Goal: Task Accomplishment & Management: Manage account settings

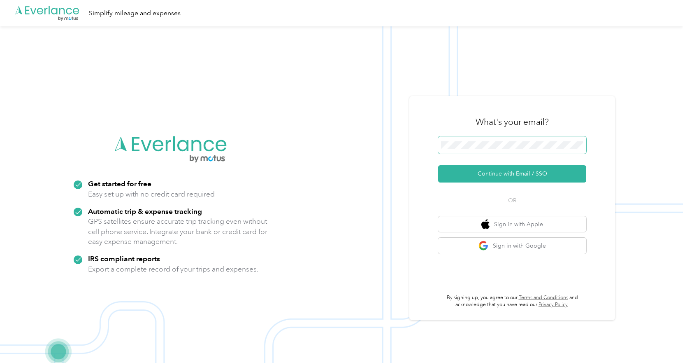
click at [495, 138] on span at bounding box center [512, 144] width 148 height 17
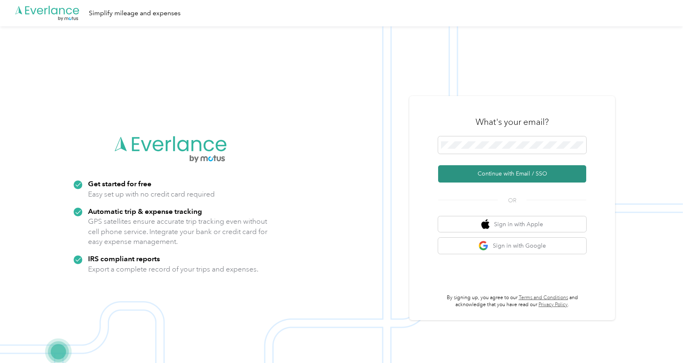
click at [491, 172] on button "Continue with Email / SSO" at bounding box center [512, 173] width 148 height 17
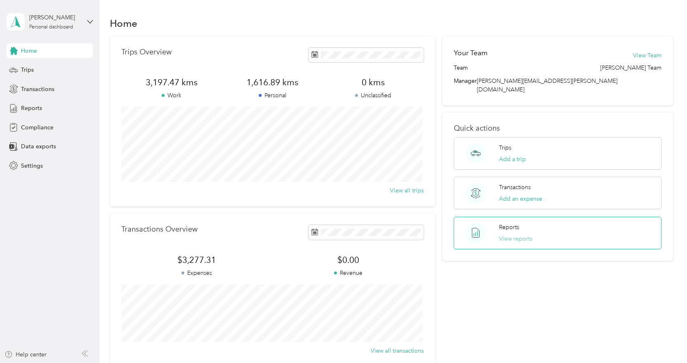
click at [507, 234] on button "View reports" at bounding box center [515, 238] width 33 height 9
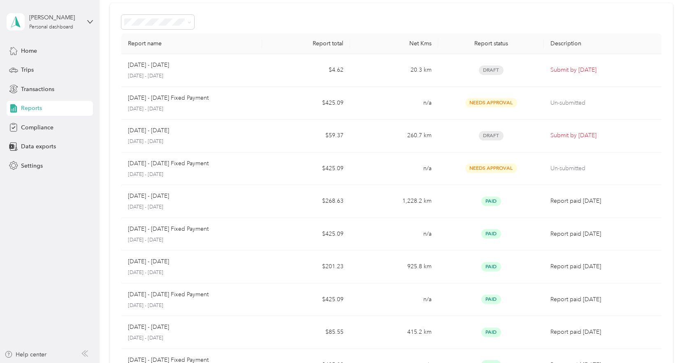
scroll to position [32, 0]
click at [27, 65] on span "Trips" at bounding box center [27, 69] width 13 height 9
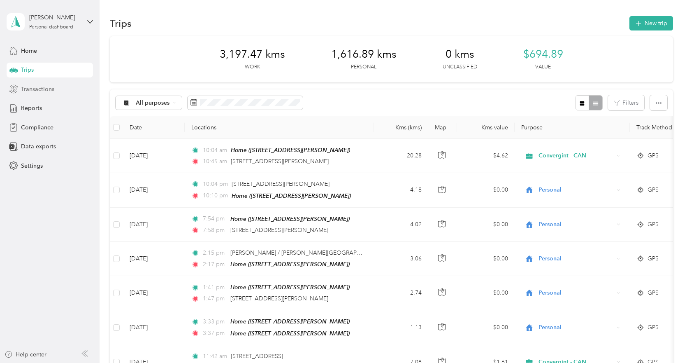
click at [31, 91] on span "Transactions" at bounding box center [37, 89] width 33 height 9
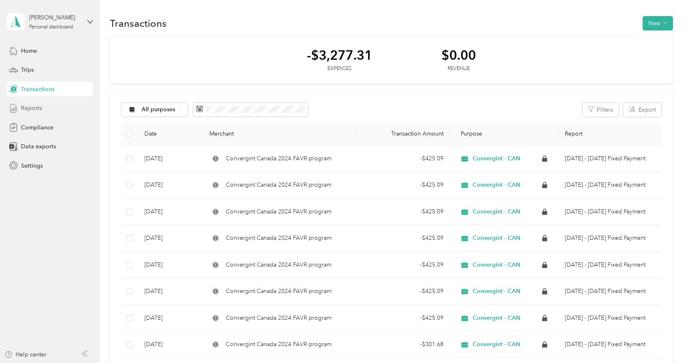
click at [29, 108] on span "Reports" at bounding box center [31, 108] width 21 height 9
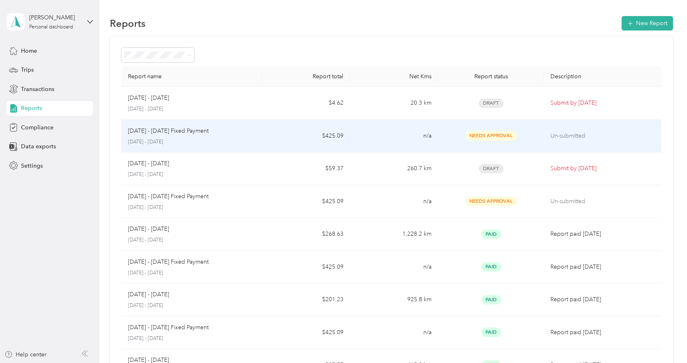
click at [481, 135] on span "Needs Approval" at bounding box center [491, 135] width 52 height 9
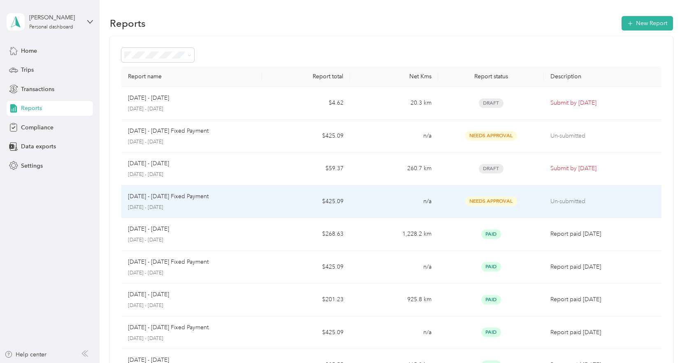
click at [568, 203] on p "Un-submitted" at bounding box center [603, 201] width 104 height 9
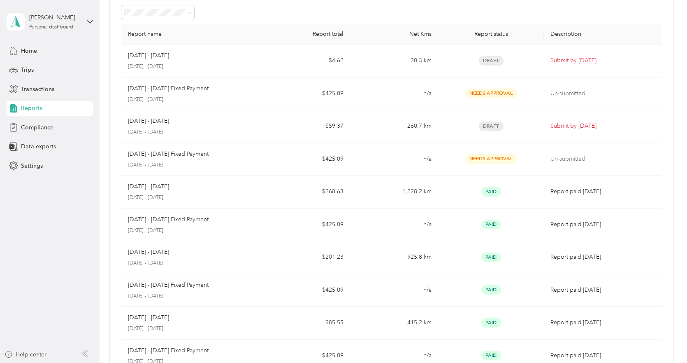
scroll to position [40, 0]
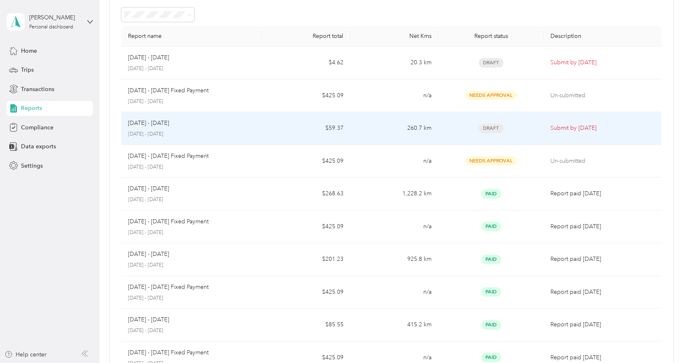
click at [571, 130] on p "Submit by Oct. 4, 2025" at bounding box center [603, 127] width 104 height 9
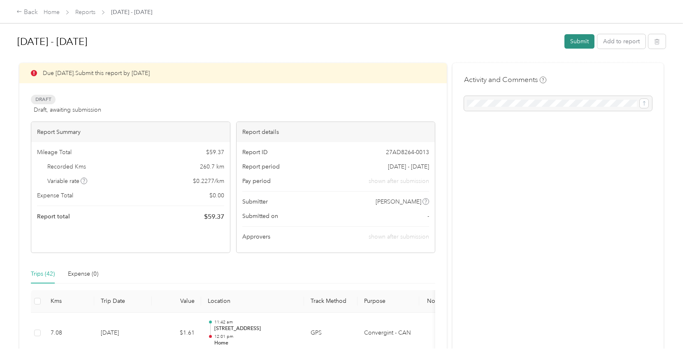
click at [580, 37] on button "Submit" at bounding box center [580, 41] width 30 height 14
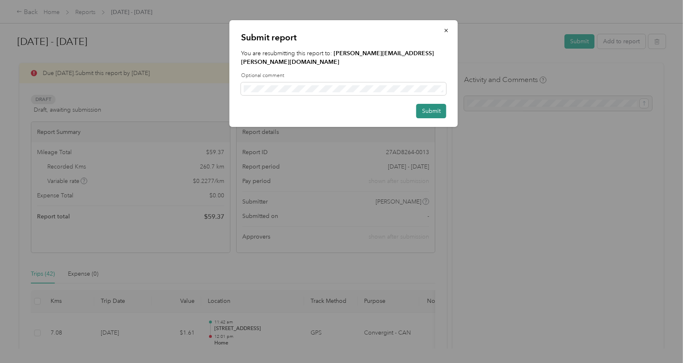
click at [430, 104] on button "Submit" at bounding box center [431, 111] width 30 height 14
